Goal: Ask a question

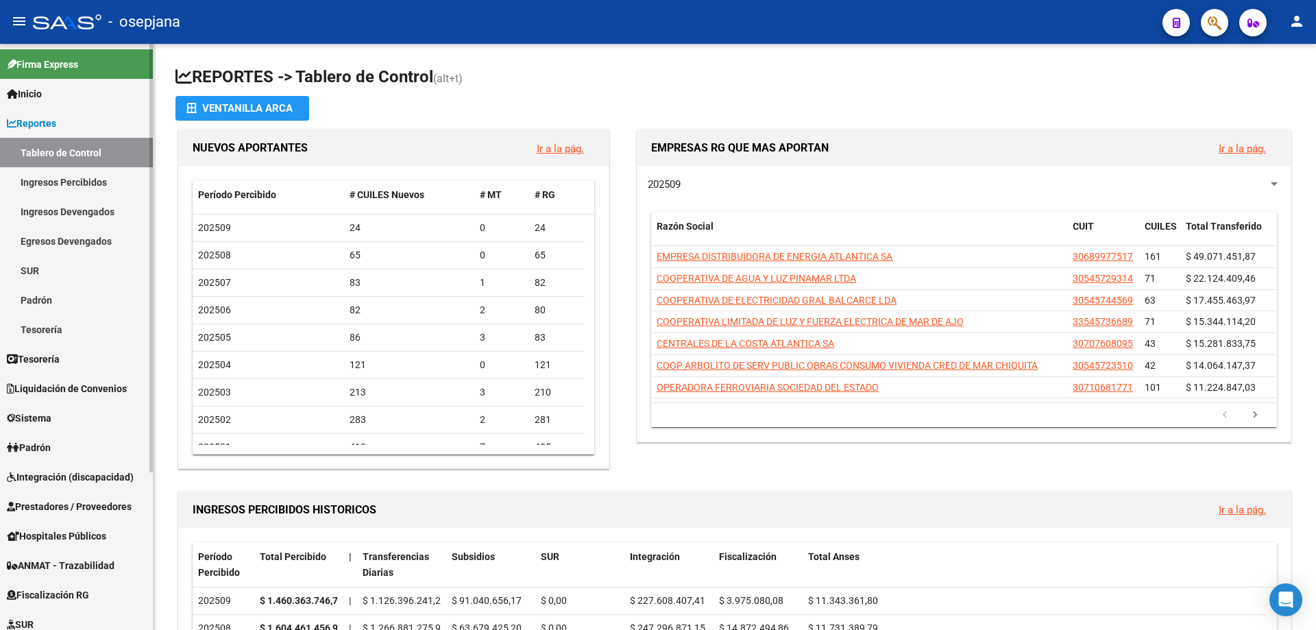
click at [58, 211] on link "Ingresos Devengados" at bounding box center [76, 211] width 153 height 29
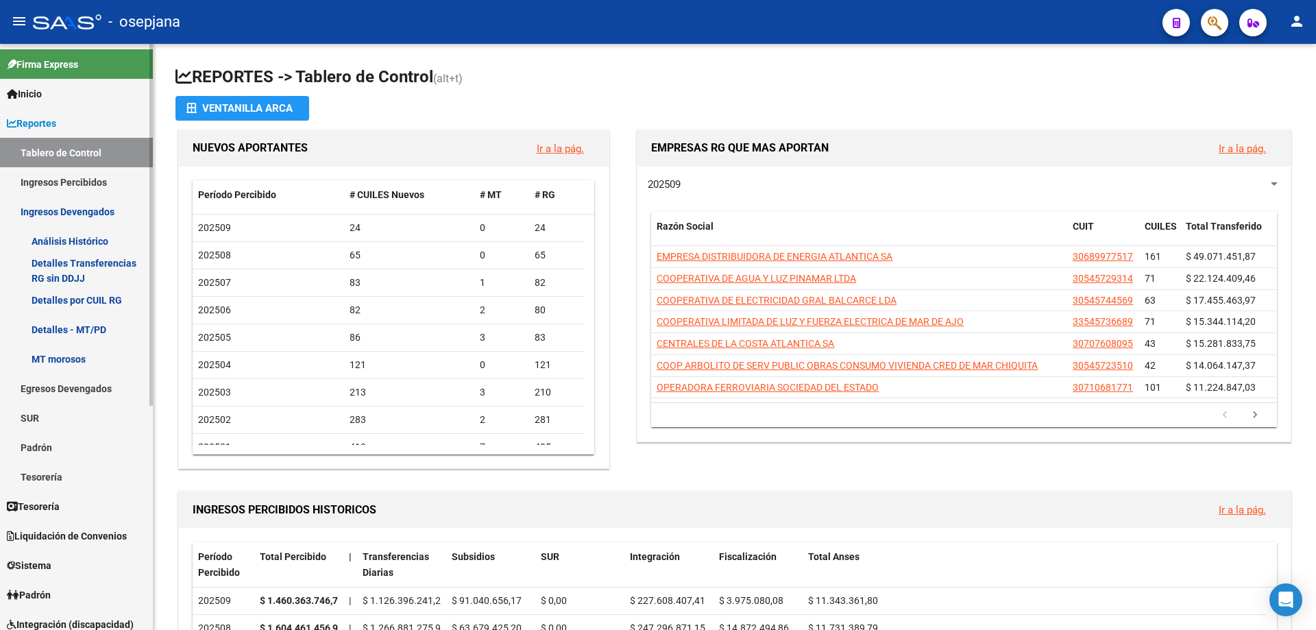
click at [95, 241] on link "Análisis Histórico" at bounding box center [76, 240] width 153 height 29
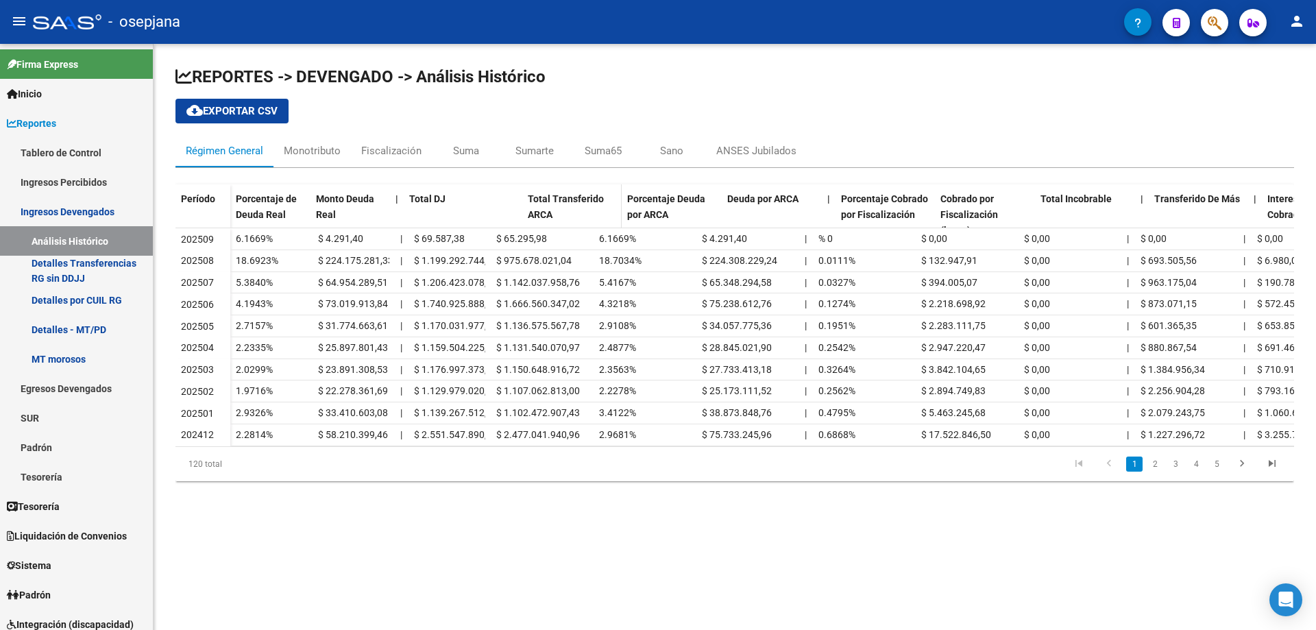
drag, startPoint x: 488, startPoint y: 198, endPoint x: 533, endPoint y: 196, distance: 45.3
click at [533, 196] on div "Porcentaje de Deuda Real Monto Deuda Real | Total DJ Total Transferido ARCA Por…" at bounding box center [915, 214] width 1371 height 60
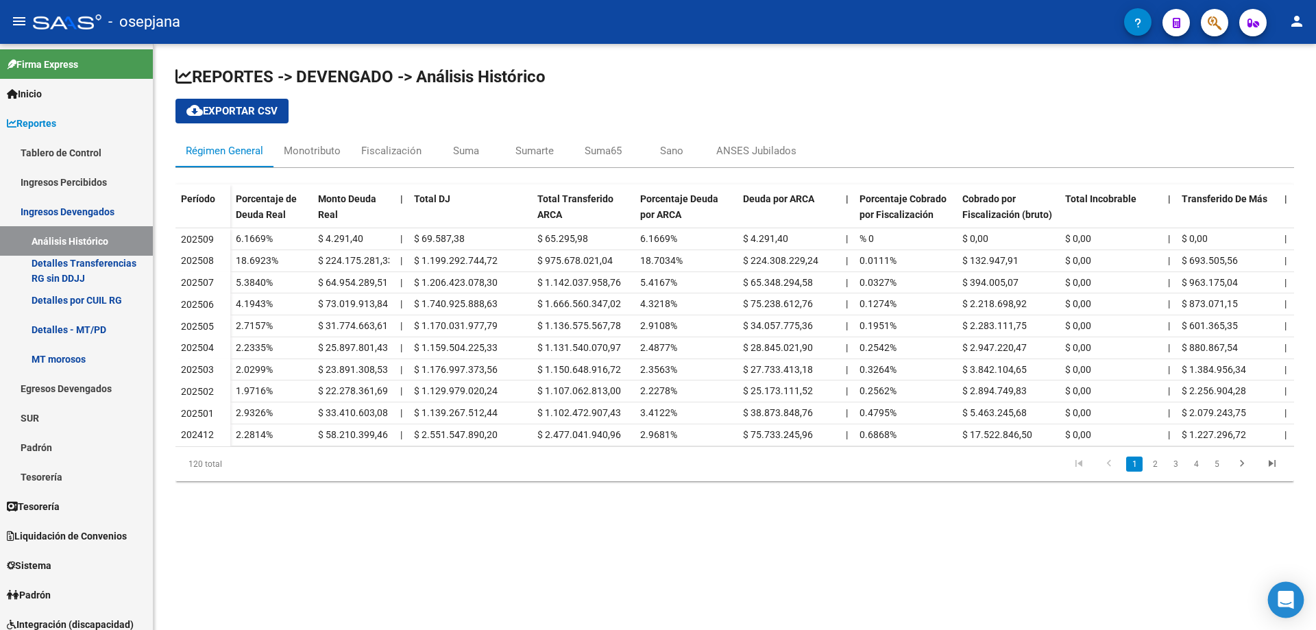
click at [1283, 599] on icon "Open Intercom Messenger" at bounding box center [1286, 600] width 16 height 18
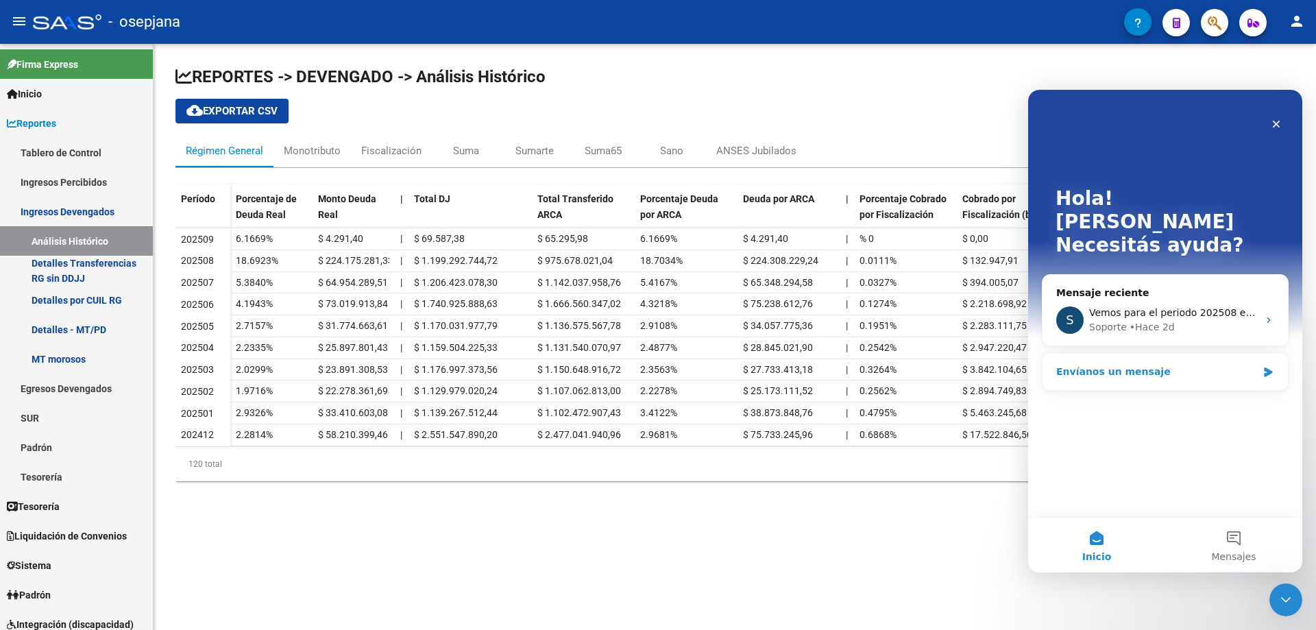
click at [1116, 365] on div "Envíanos un mensaje" at bounding box center [1157, 372] width 201 height 14
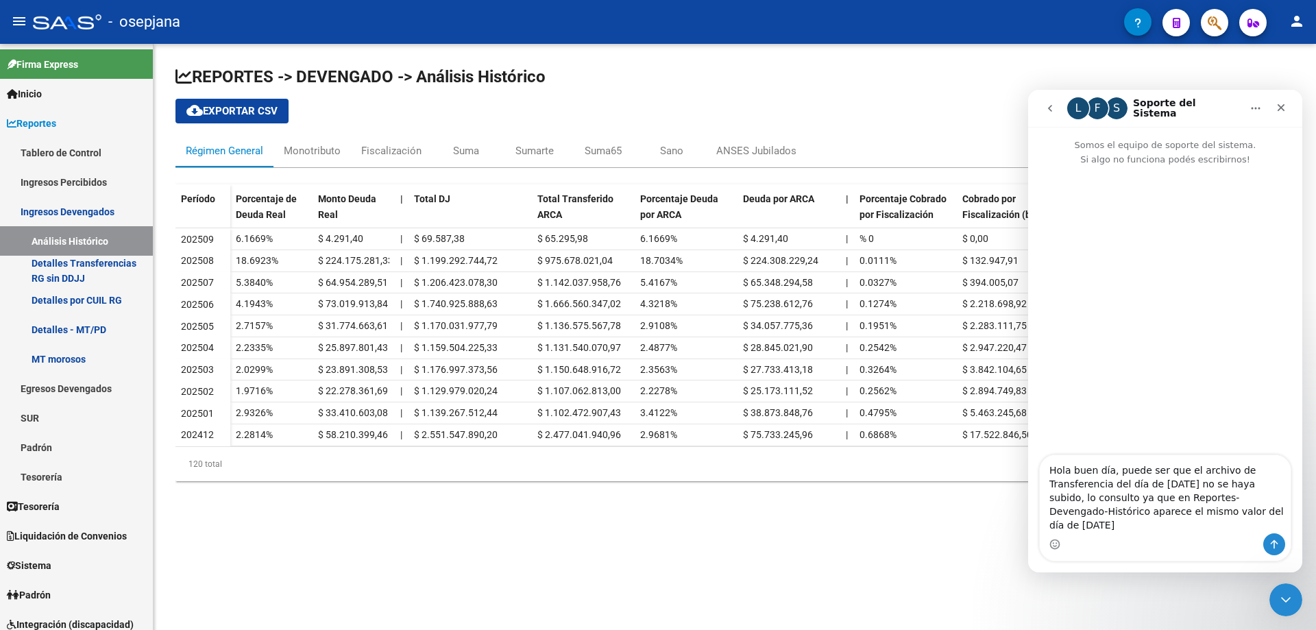
type textarea "Hola buen día, puede ser que el archivo de Transferencia del día de [DATE] no s…"
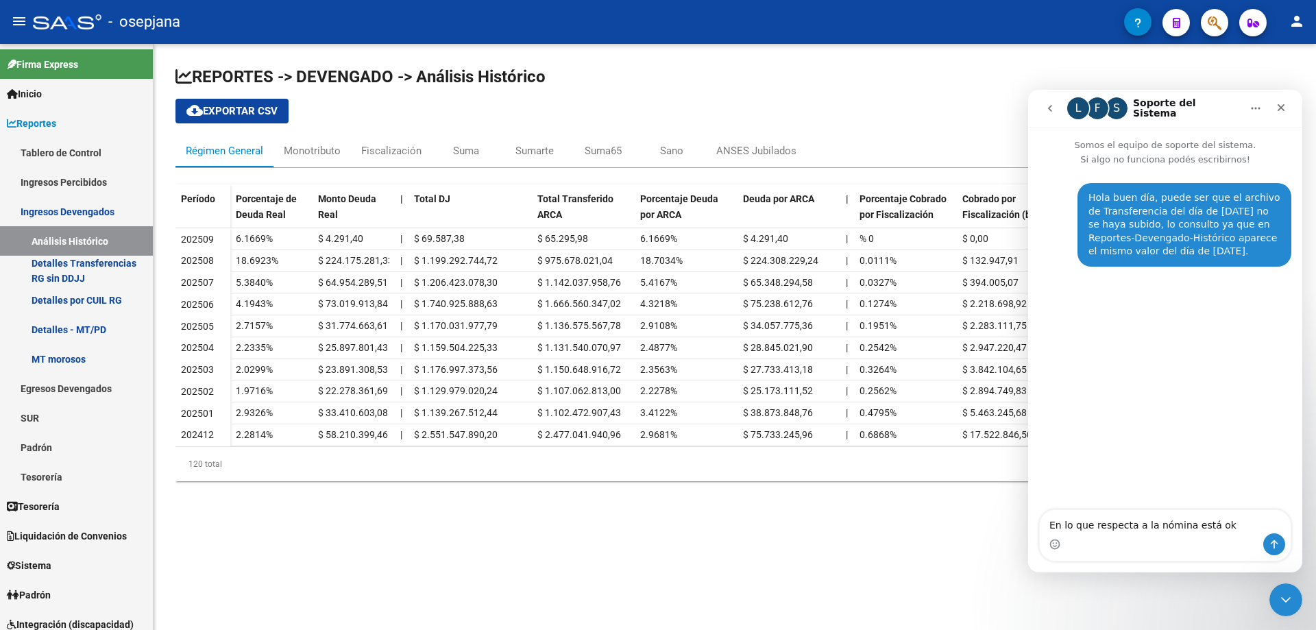
type textarea "En lo que respecta a la nómina está ok."
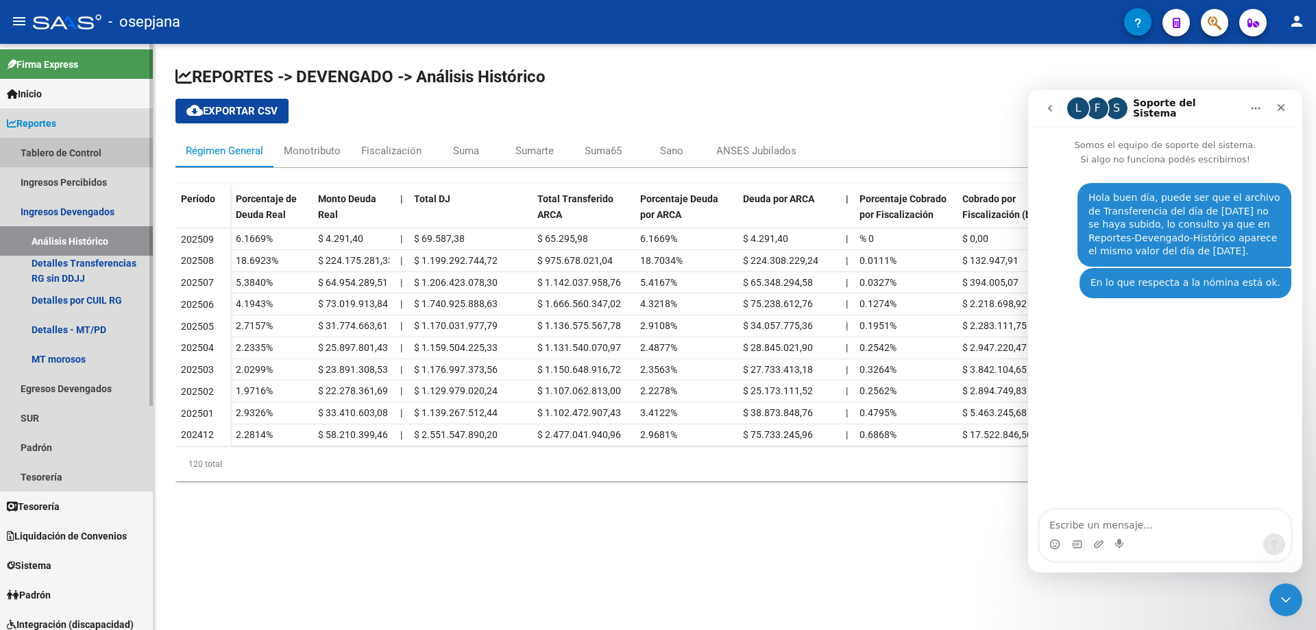
click at [69, 154] on link "Tablero de Control" at bounding box center [76, 152] width 153 height 29
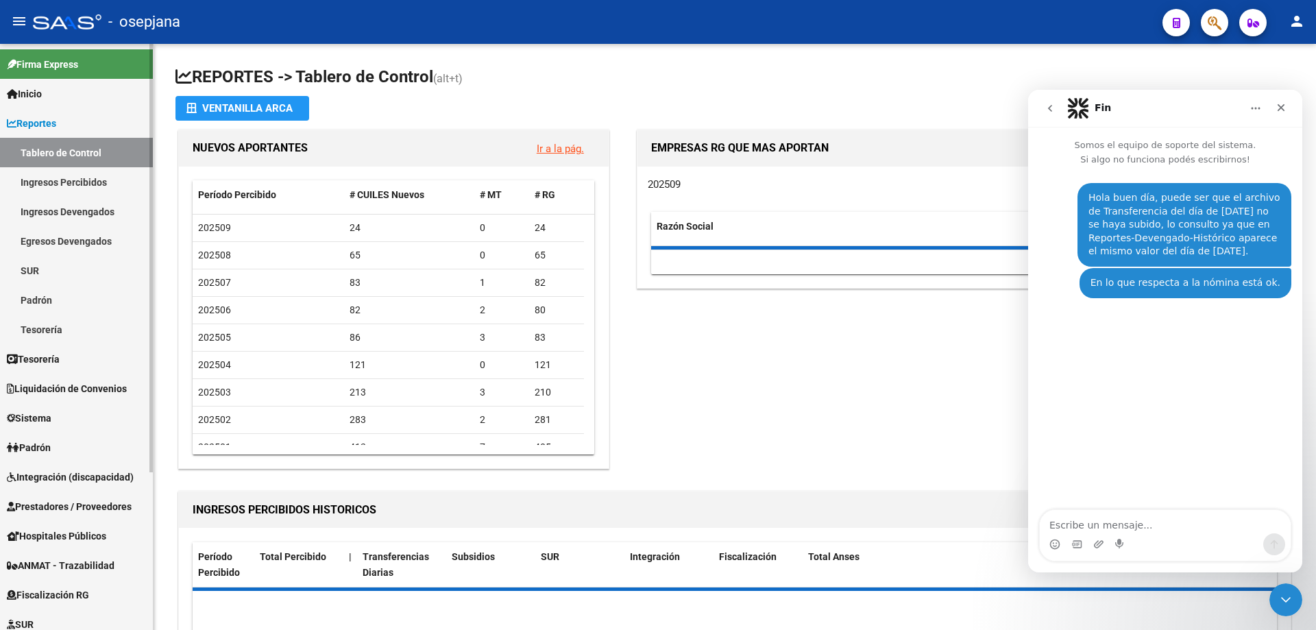
click at [79, 183] on link "Ingresos Percibidos" at bounding box center [76, 181] width 153 height 29
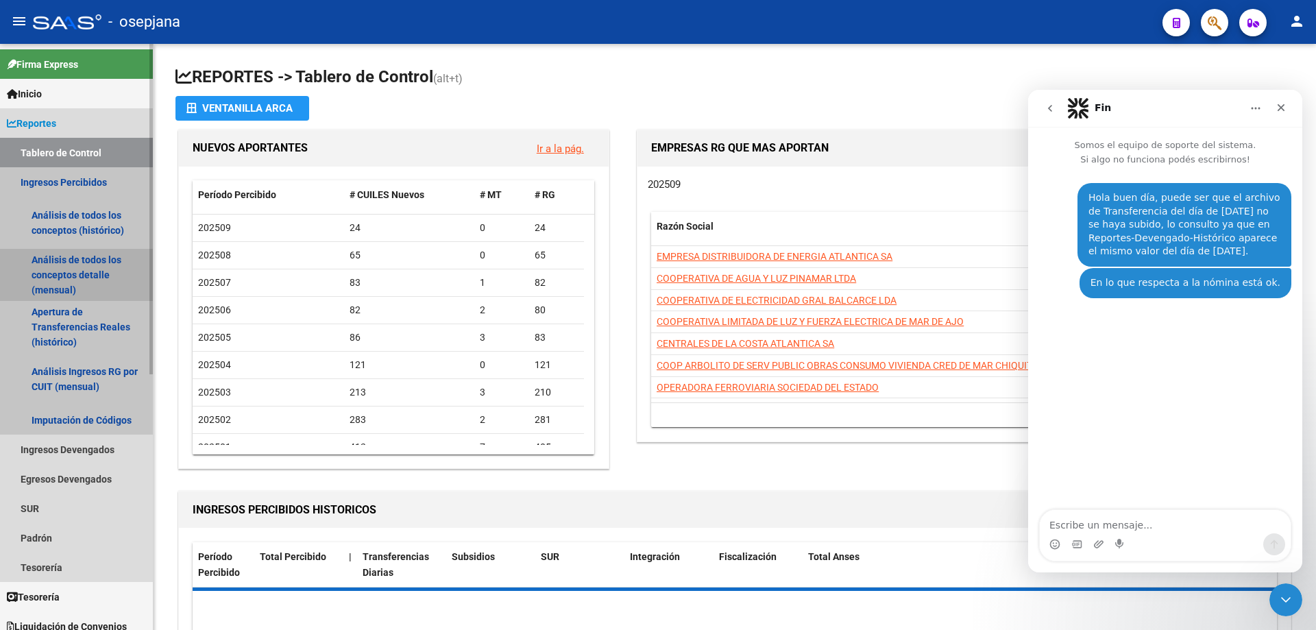
click at [84, 276] on link "Análisis de todos los conceptos detalle (mensual)" at bounding box center [76, 275] width 153 height 52
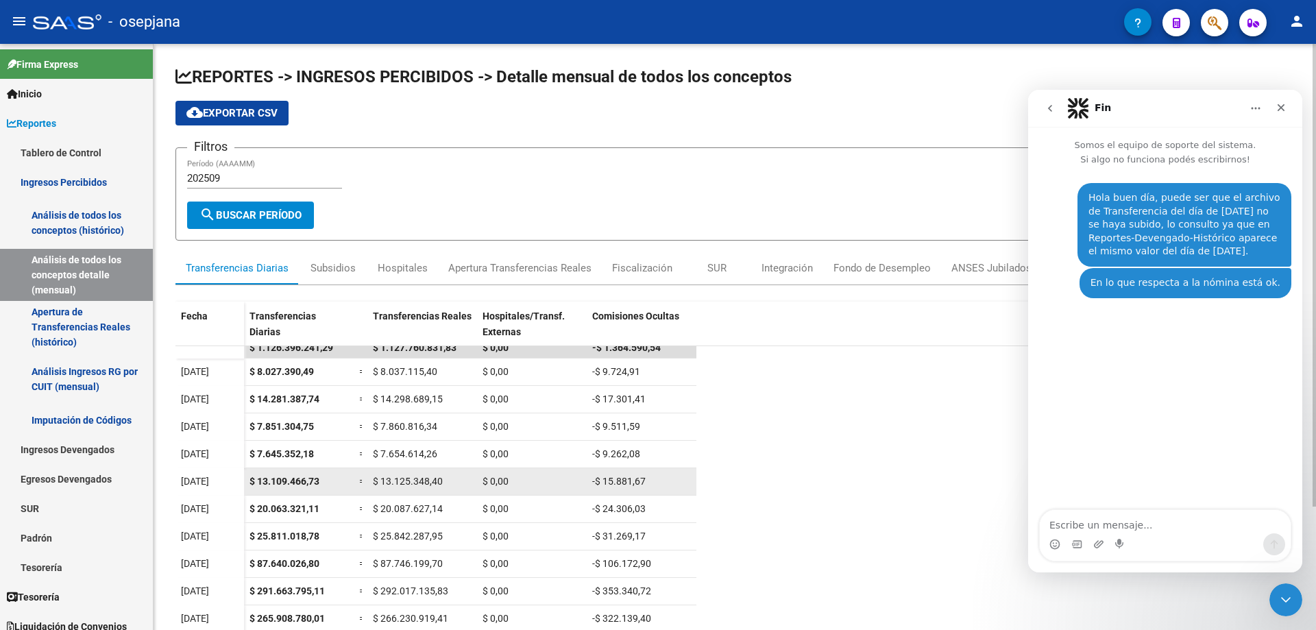
scroll to position [156, 0]
